Goal: Transaction & Acquisition: Purchase product/service

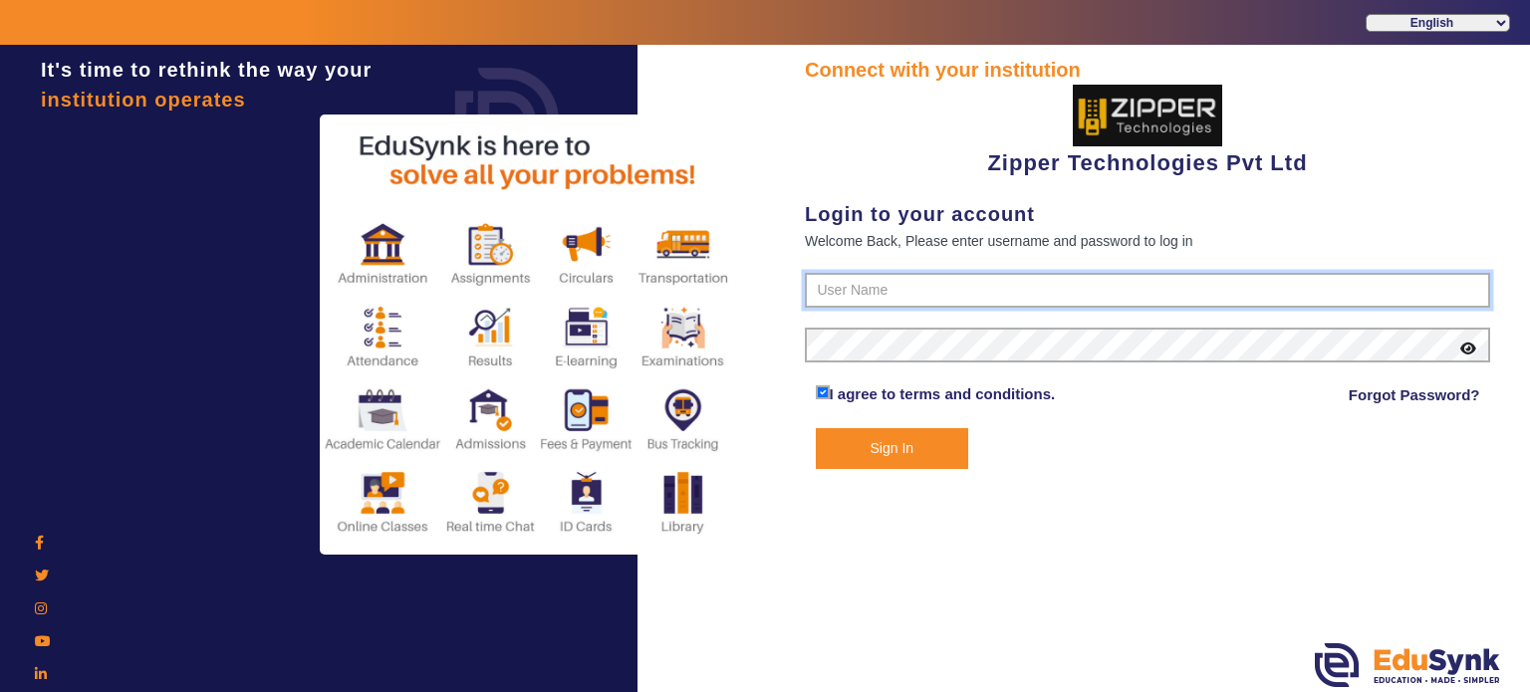
click at [919, 296] on input "text" at bounding box center [1147, 291] width 685 height 36
type input "1008790000"
click at [883, 440] on button "Sign In" at bounding box center [892, 448] width 153 height 41
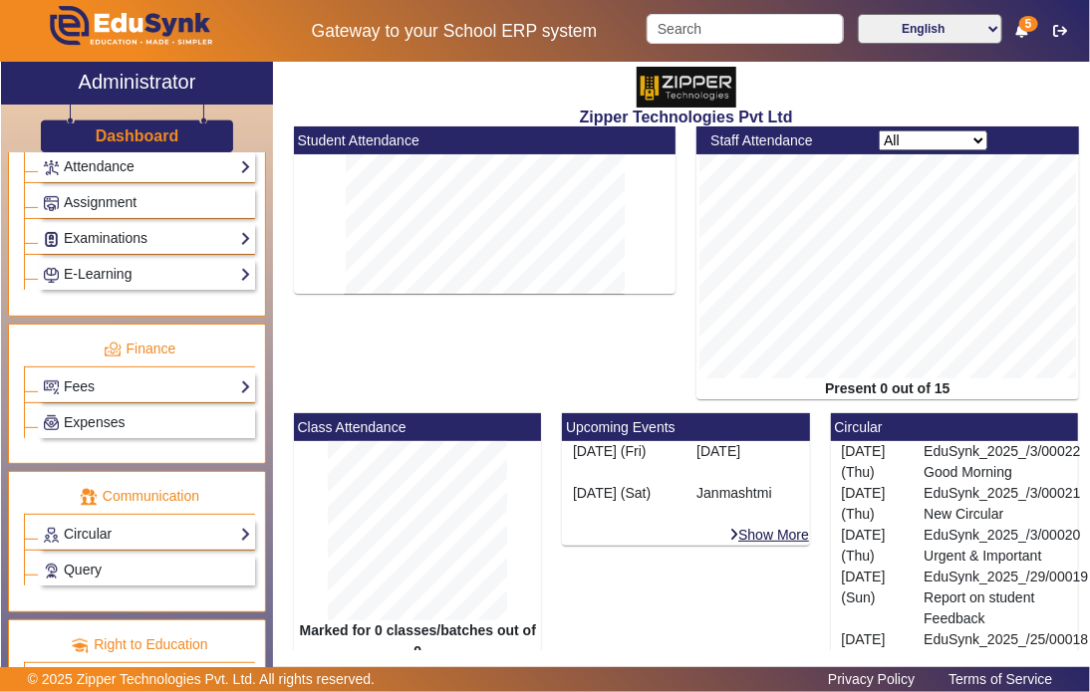
scroll to position [890, 0]
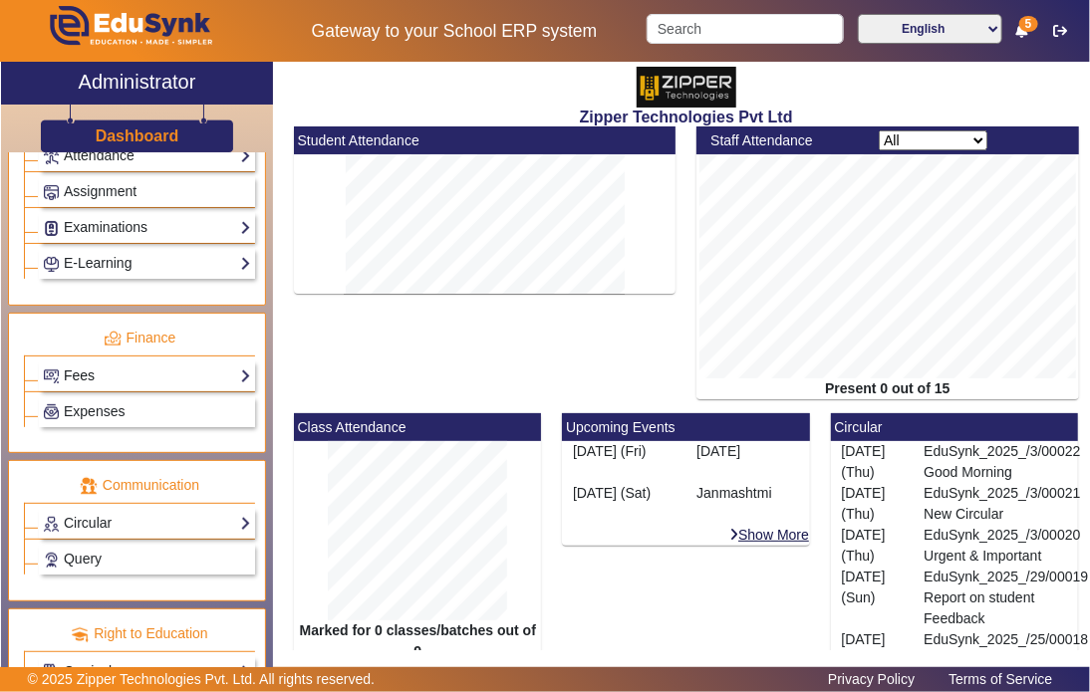
click at [152, 370] on link "Fees" at bounding box center [147, 376] width 208 height 23
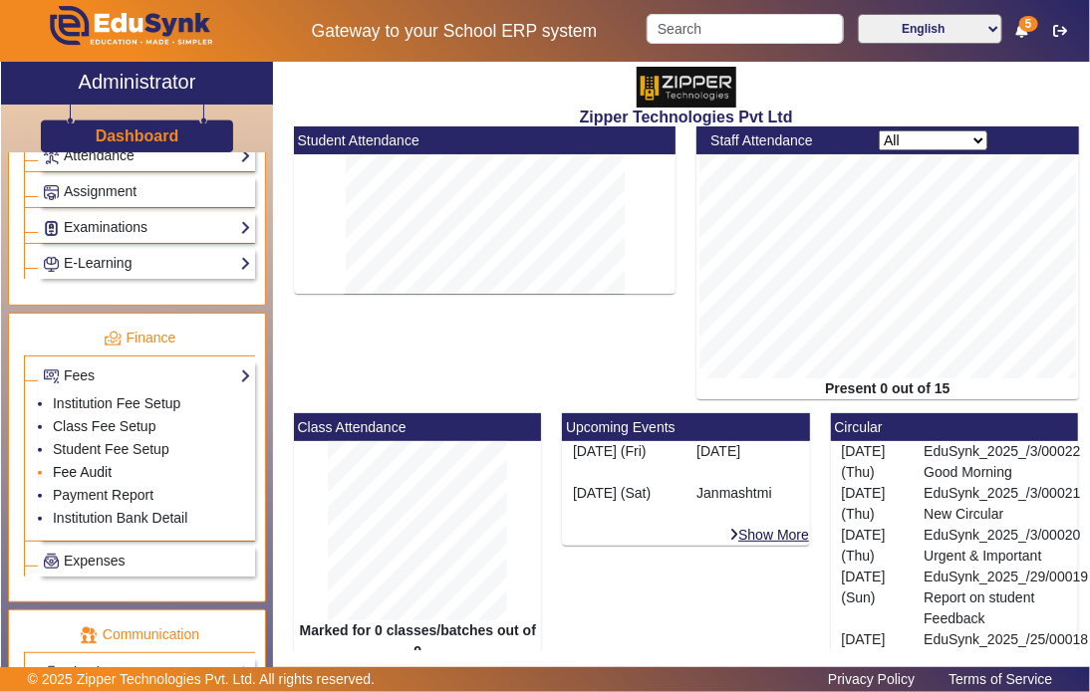
click at [79, 464] on link "Fee Audit" at bounding box center [82, 472] width 59 height 16
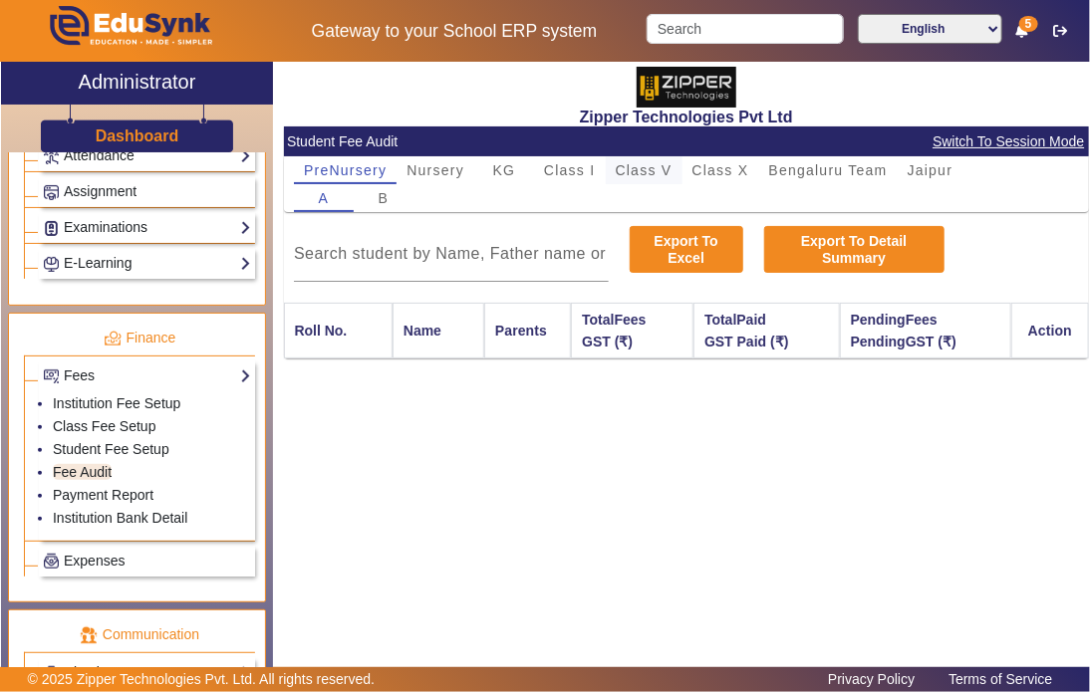
click at [628, 177] on span "Class V" at bounding box center [644, 170] width 57 height 14
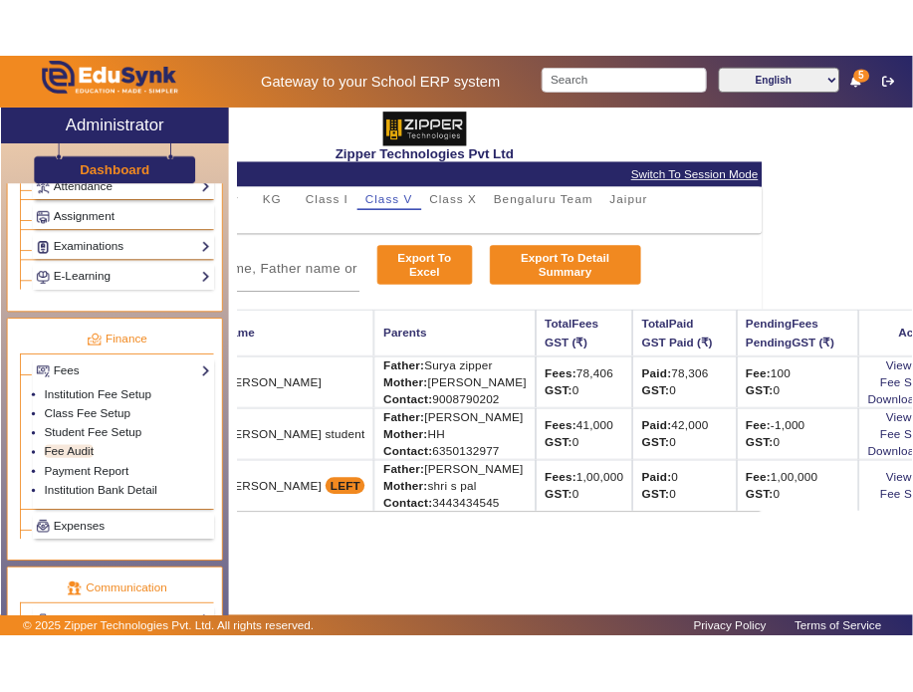
scroll to position [0, 186]
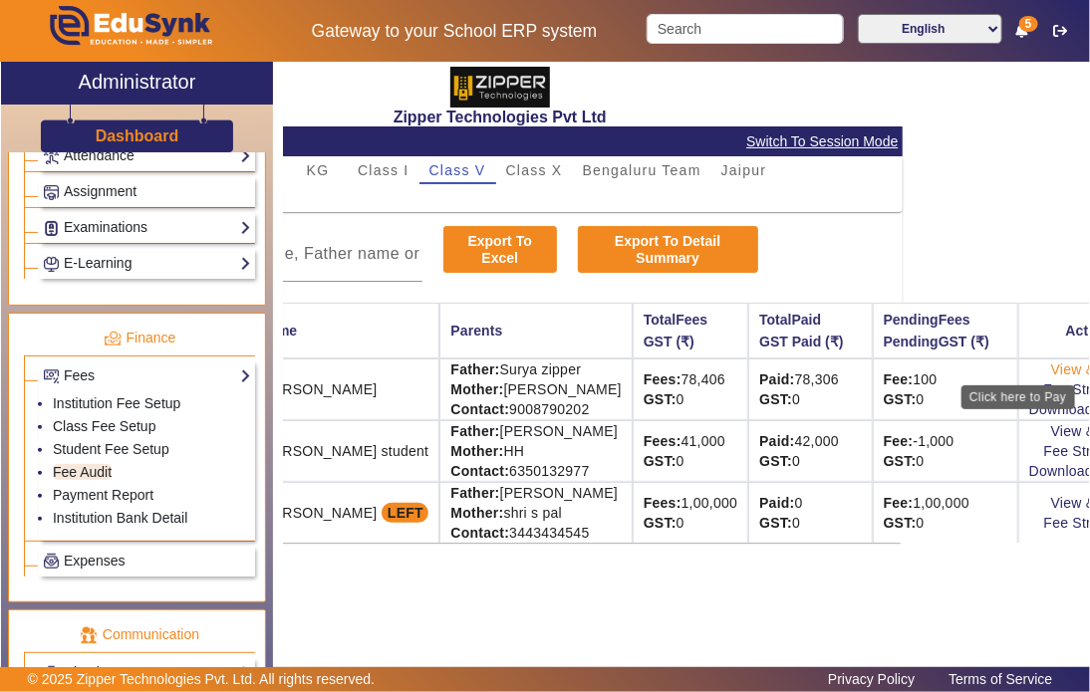
click at [1051, 365] on link "View & Pay" at bounding box center [1088, 370] width 74 height 16
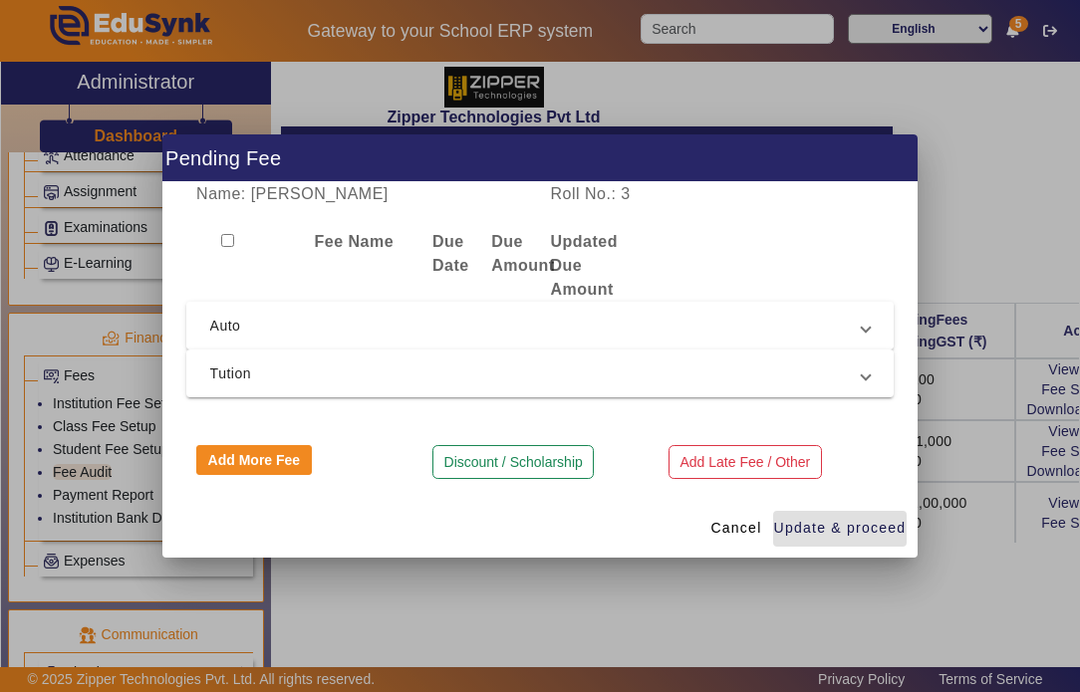
click at [392, 339] on mat-expansion-panel-header "Auto" at bounding box center [540, 326] width 708 height 48
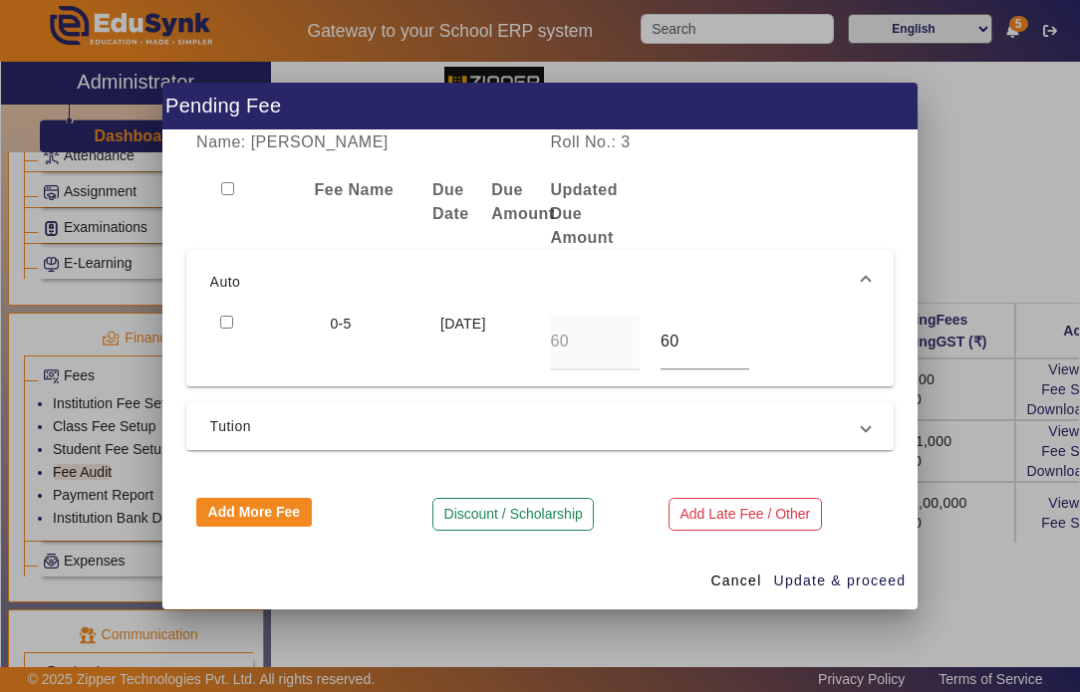
click at [387, 430] on span "Tution" at bounding box center [536, 426] width 652 height 24
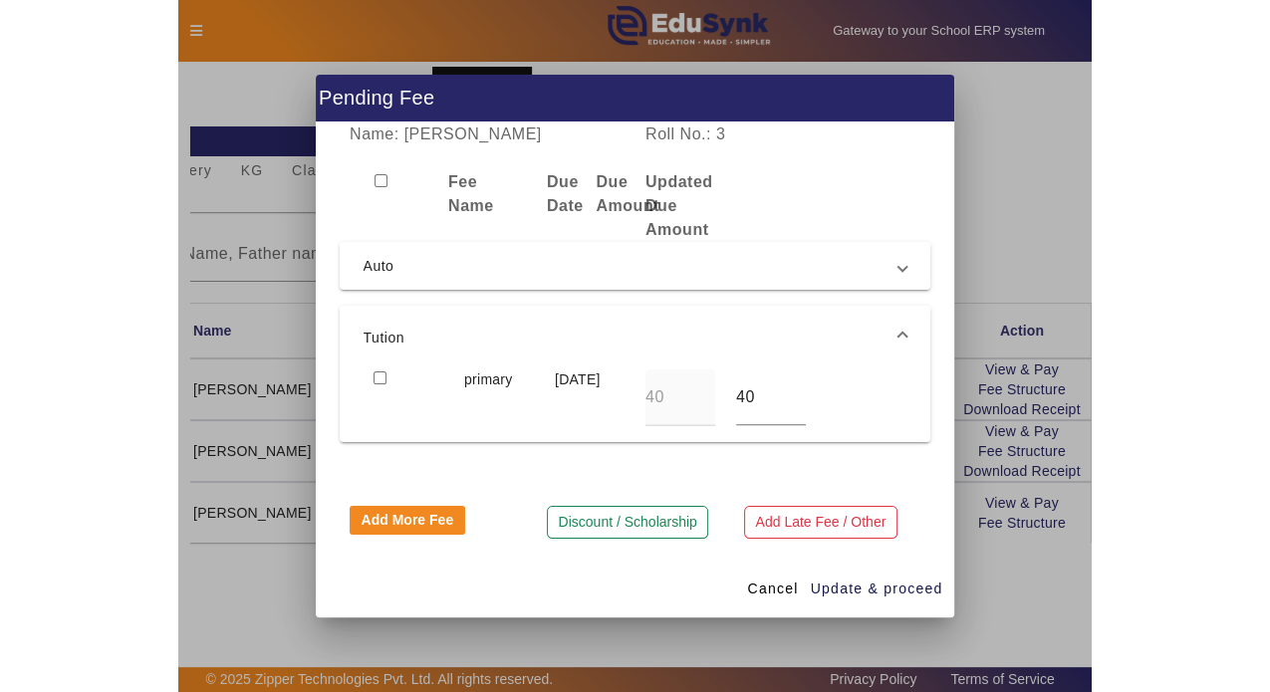
scroll to position [0, 0]
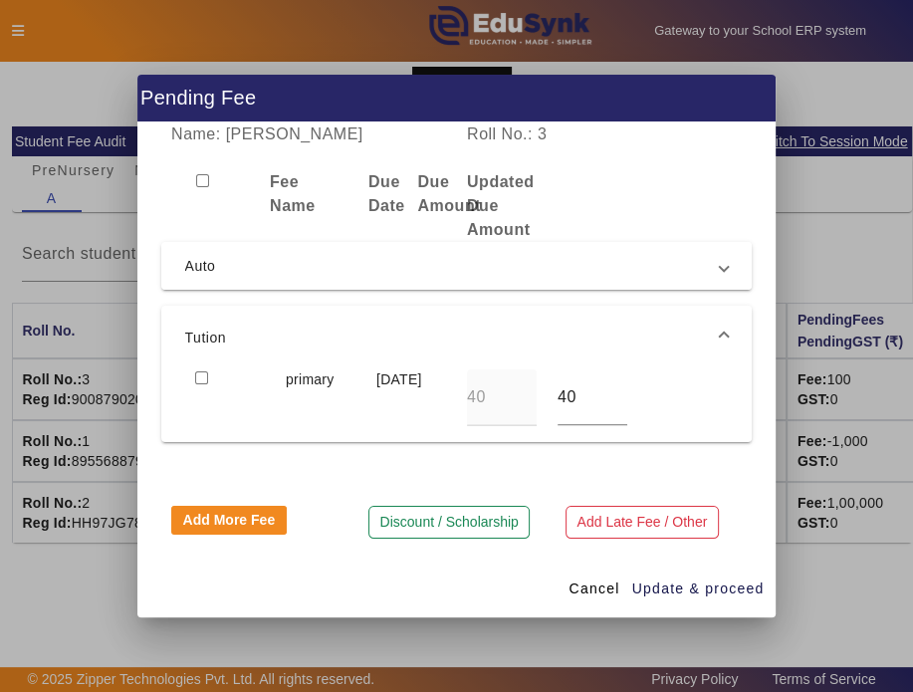
click at [323, 282] on mat-expansion-panel-header "Auto" at bounding box center [457, 266] width 592 height 48
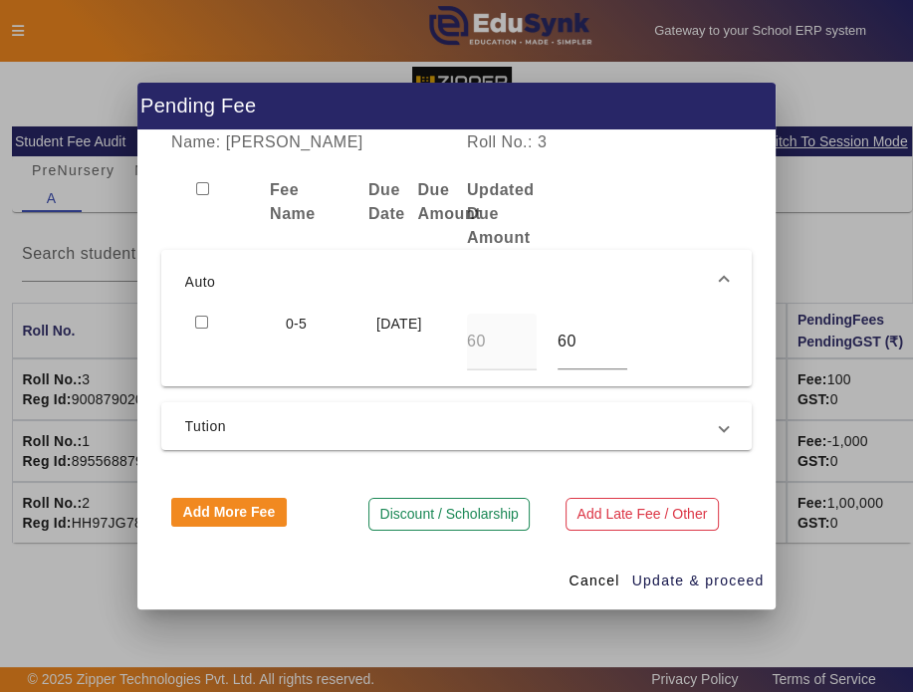
click at [281, 287] on span "Auto" at bounding box center [453, 282] width 536 height 24
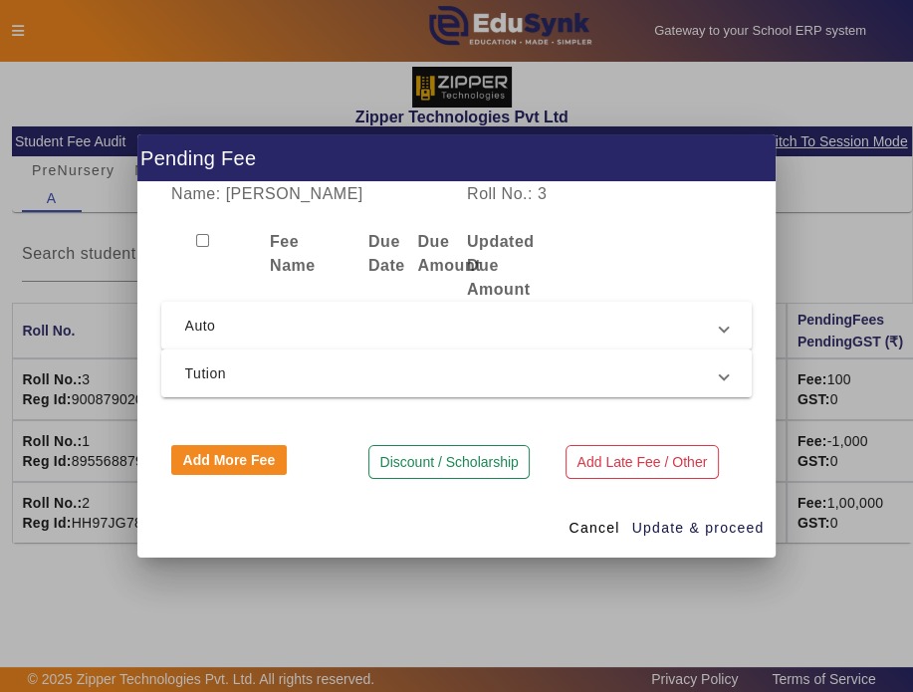
click at [308, 378] on span "Tution" at bounding box center [453, 374] width 536 height 24
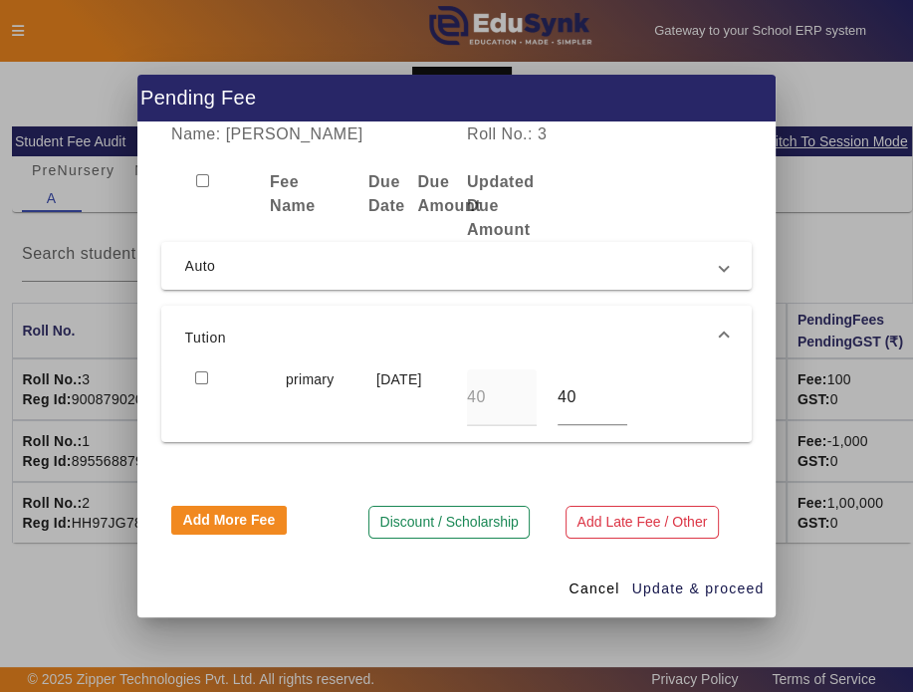
click at [449, 330] on span "Tution" at bounding box center [453, 338] width 536 height 24
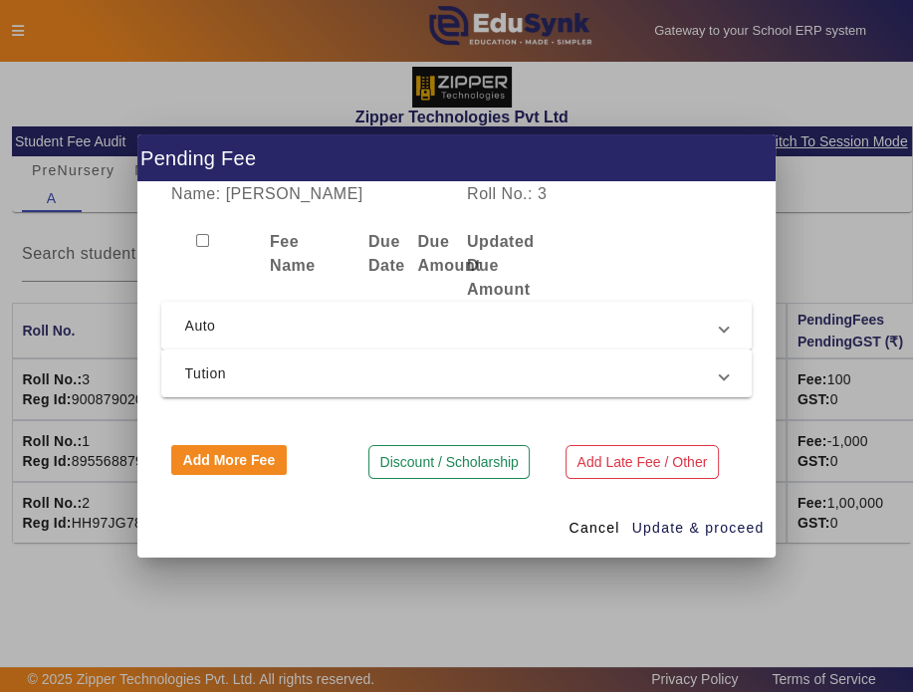
click at [397, 327] on span "Auto" at bounding box center [453, 326] width 536 height 24
